Goal: Navigation & Orientation: Find specific page/section

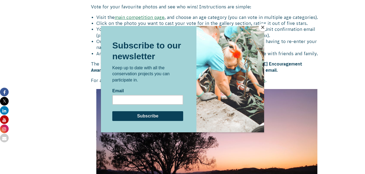
click at [262, 27] on button "Close" at bounding box center [262, 27] width 8 height 8
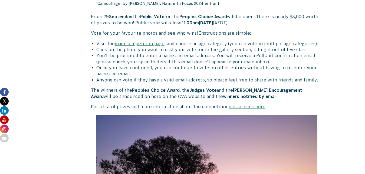
scroll to position [331, 0]
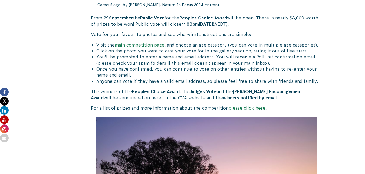
click at [133, 45] on link "main competition page" at bounding box center [140, 44] width 50 height 5
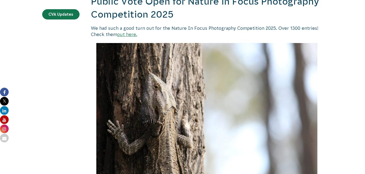
scroll to position [138, 0]
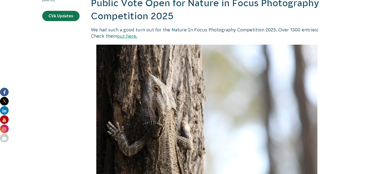
click at [123, 35] on link "out here." at bounding box center [127, 36] width 20 height 5
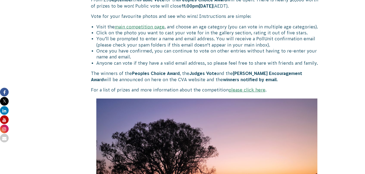
scroll to position [358, 0]
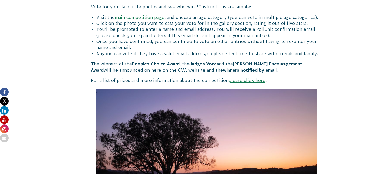
click at [137, 18] on link "main competition page" at bounding box center [140, 17] width 50 height 5
